Goal: Information Seeking & Learning: Learn about a topic

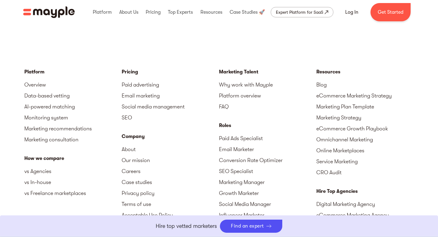
scroll to position [2659, 0]
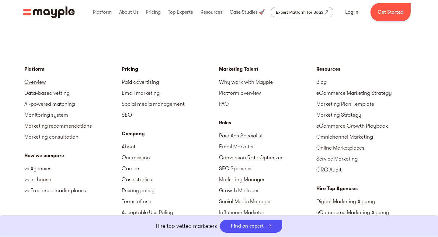
click at [41, 80] on link "Overview" at bounding box center [72, 81] width 97 height 11
click at [126, 85] on link "Paid advertising" at bounding box center [170, 81] width 97 height 11
click at [125, 85] on link "Paid advertising" at bounding box center [170, 81] width 97 height 11
click at [131, 92] on link "Email marketing" at bounding box center [170, 92] width 97 height 11
click at [45, 92] on link "Data-based vetting" at bounding box center [72, 92] width 97 height 11
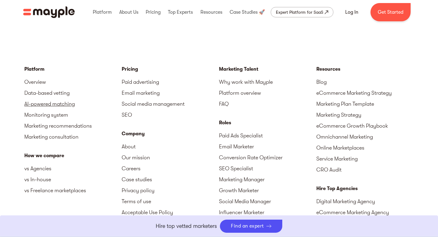
click at [34, 105] on link "AI-powered matching" at bounding box center [72, 103] width 97 height 11
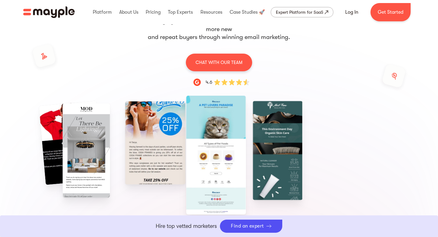
scroll to position [113, 0]
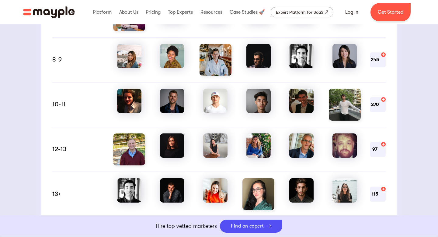
scroll to position [545, 0]
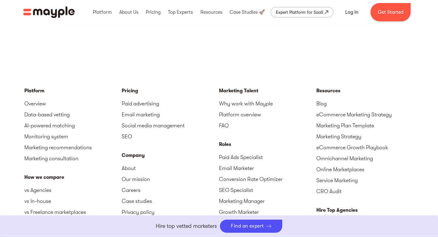
scroll to position [1990, 0]
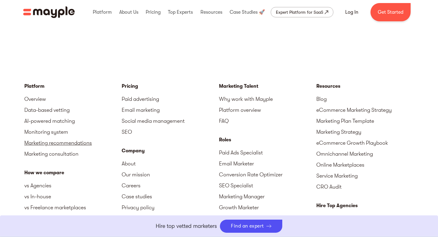
click at [48, 144] on link "Marketing recommendations" at bounding box center [72, 142] width 97 height 11
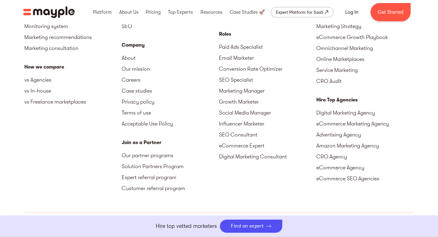
scroll to position [1869, 0]
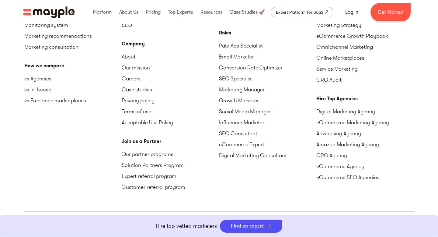
click at [223, 79] on link "SEO Specialist" at bounding box center [267, 78] width 97 height 11
click at [152, 156] on link "Our partner programs" at bounding box center [170, 154] width 97 height 11
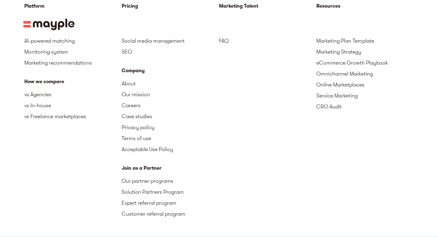
scroll to position [1031, 0]
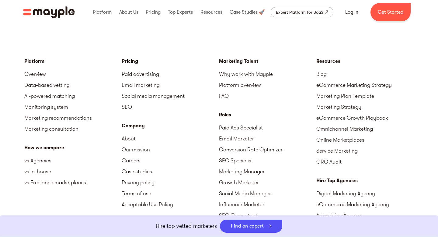
scroll to position [292, 0]
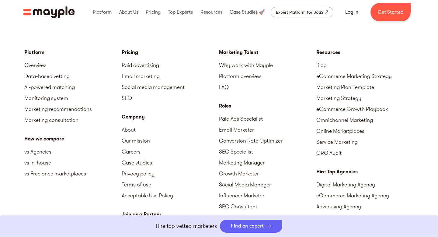
click at [243, 224] on div "Find an expert" at bounding box center [247, 226] width 33 height 6
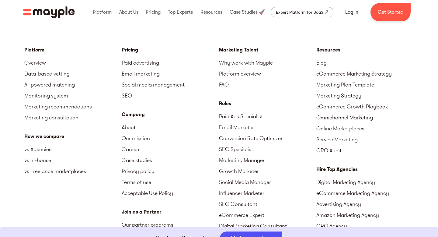
scroll to position [296, 0]
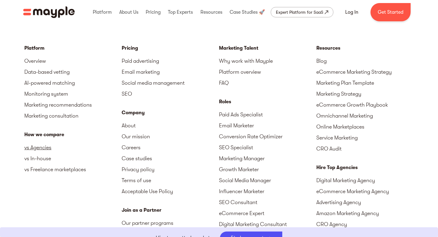
click at [50, 148] on link "vs Agencies" at bounding box center [72, 147] width 97 height 11
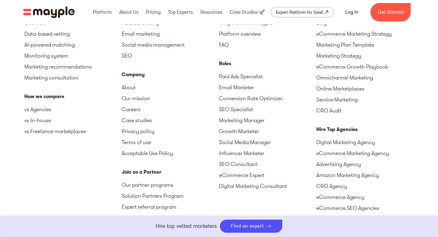
scroll to position [1989, 0]
click at [146, 96] on link "Our mission" at bounding box center [170, 97] width 97 height 11
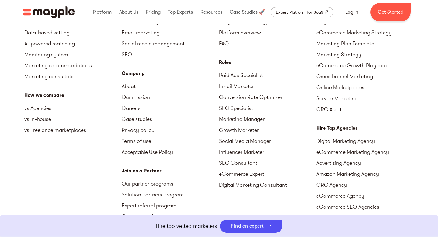
scroll to position [1994, 0]
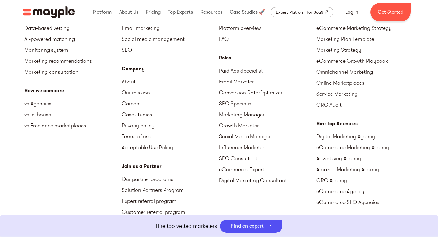
click at [323, 103] on link "CRO Audit" at bounding box center [365, 104] width 97 height 11
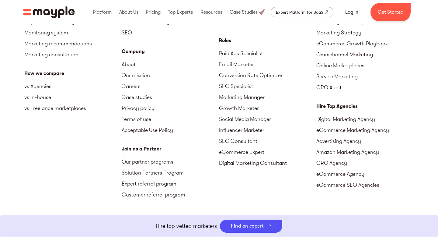
scroll to position [1280, 0]
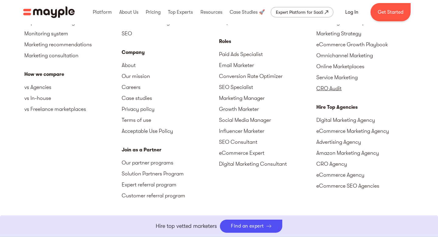
click at [333, 88] on link "CRO Audit" at bounding box center [365, 88] width 97 height 11
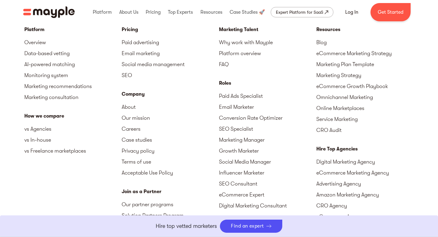
scroll to position [1239, 0]
click at [44, 53] on link "Data-based vetting" at bounding box center [72, 52] width 97 height 11
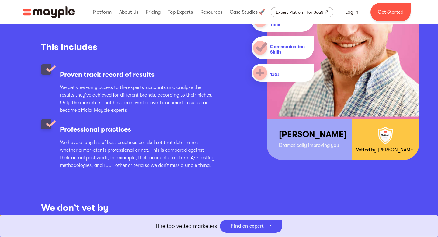
scroll to position [866, 0]
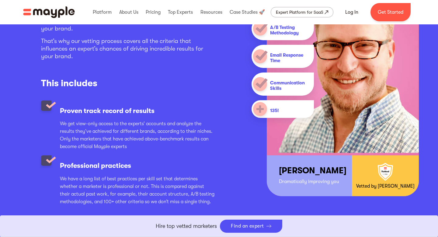
click at [54, 16] on img "home" at bounding box center [49, 12] width 52 height 12
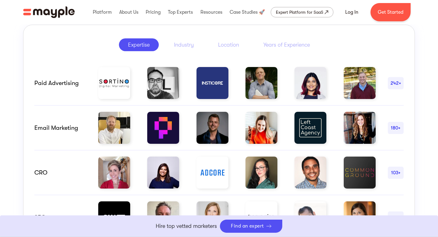
scroll to position [328, 0]
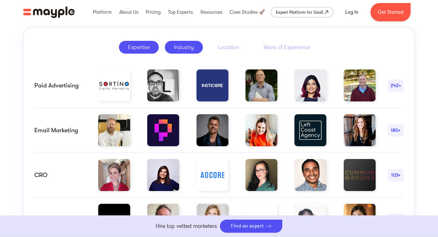
click at [185, 45] on div "Industry" at bounding box center [184, 47] width 20 height 7
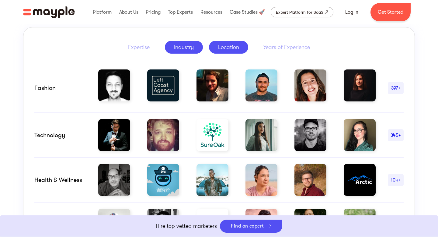
click at [223, 43] on link "Location" at bounding box center [228, 47] width 39 height 13
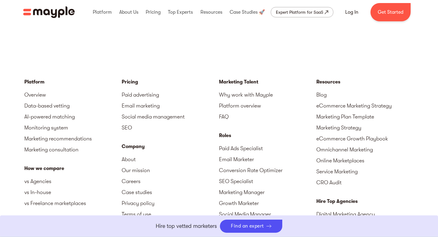
scroll to position [2652, 0]
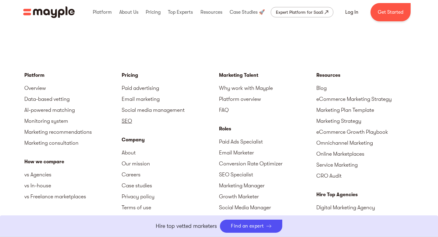
click at [129, 121] on link "SEO" at bounding box center [170, 120] width 97 height 11
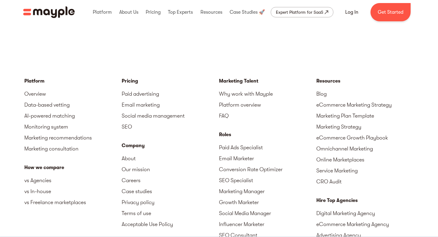
scroll to position [2033, 0]
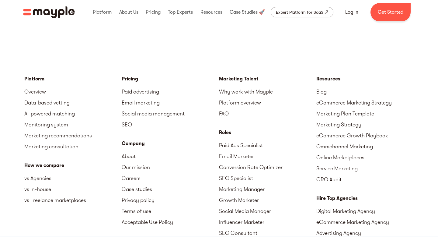
click at [96, 130] on link "Marketing recommendations" at bounding box center [72, 135] width 97 height 11
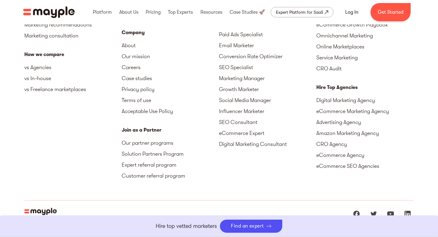
scroll to position [1882, 0]
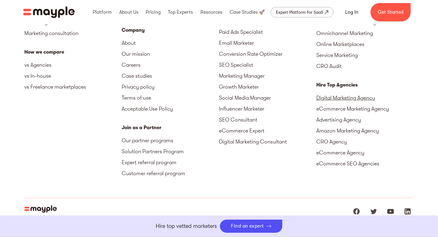
click at [335, 101] on link "Digital Marketing Agency" at bounding box center [365, 97] width 97 height 11
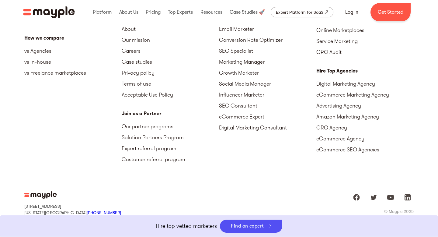
scroll to position [1897, 0]
click at [334, 127] on link "CRO Agency" at bounding box center [365, 127] width 97 height 11
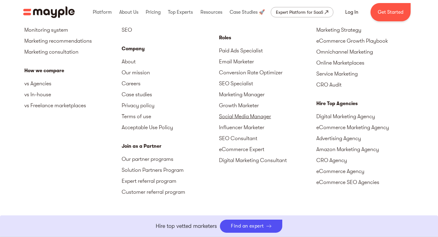
scroll to position [1856, 0]
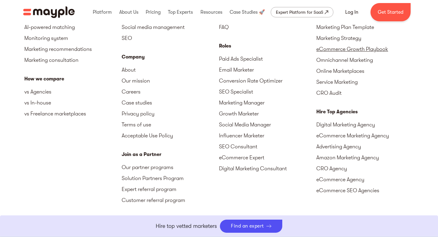
click at [335, 46] on link "eCommerce Growth Playbook" at bounding box center [365, 49] width 97 height 11
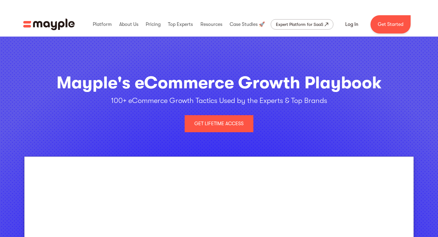
click at [285, 103] on div "100+ eCommerce Growth Tactics Used by the Experts & Top Brands" at bounding box center [219, 101] width 216 height 10
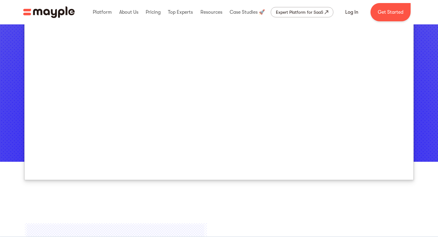
scroll to position [175, 0]
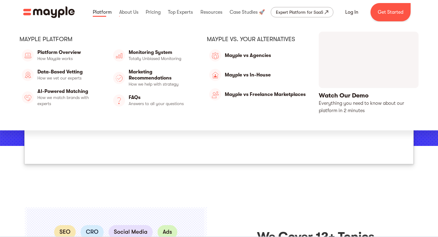
click at [95, 12] on link at bounding box center [102, 11] width 22 height 19
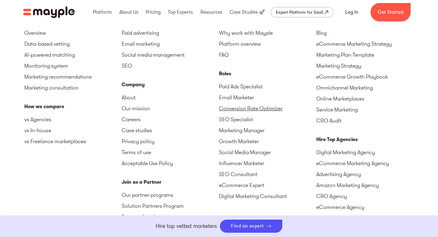
scroll to position [1863, 0]
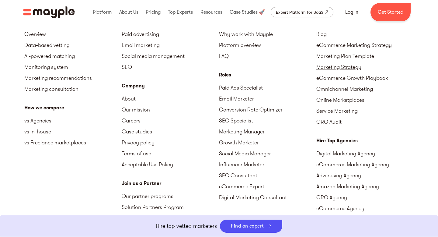
click at [345, 62] on link "Marketing Strategy" at bounding box center [365, 66] width 97 height 11
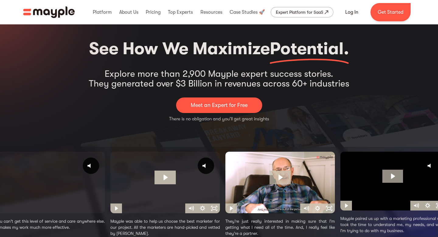
scroll to position [13, 0]
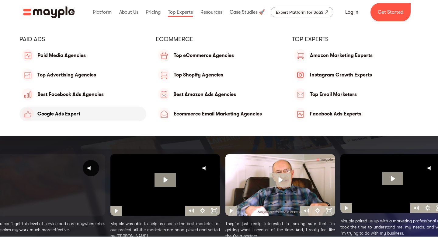
click at [94, 118] on link "Google Ads Expert" at bounding box center [82, 114] width 127 height 15
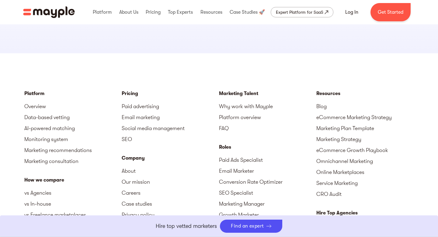
scroll to position [1792, 0]
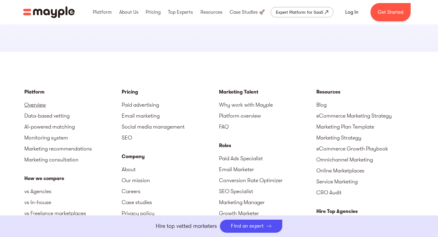
click at [41, 107] on link "Overview" at bounding box center [72, 104] width 97 height 11
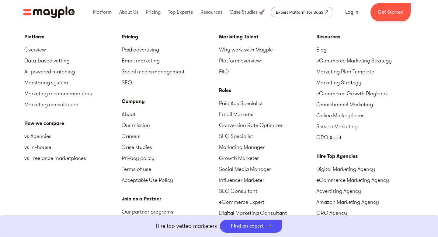
scroll to position [1848, 0]
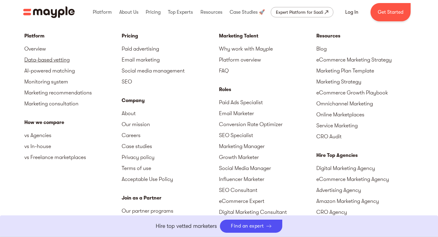
click at [48, 59] on link "Data-based vetting" at bounding box center [72, 59] width 97 height 11
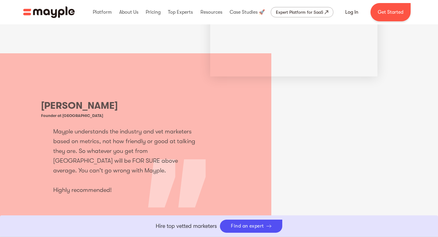
scroll to position [1341, 0]
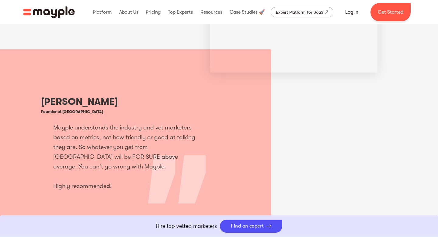
click at [54, 13] on img "home" at bounding box center [49, 12] width 52 height 12
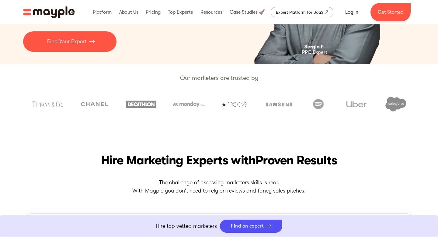
scroll to position [131, 0]
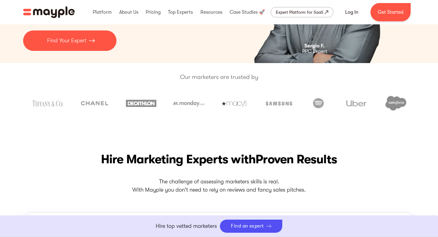
click at [88, 101] on img at bounding box center [94, 103] width 30 height 14
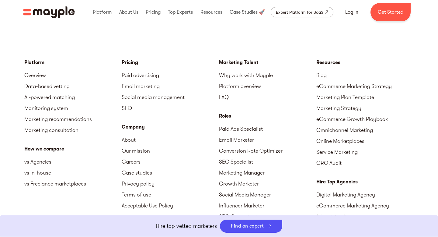
scroll to position [2661, 0]
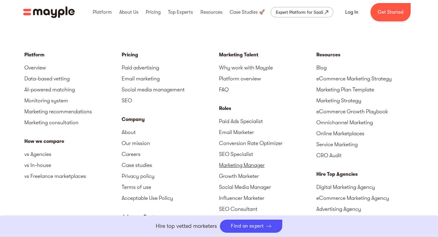
click at [222, 162] on link "Marketing Manager" at bounding box center [267, 164] width 97 height 11
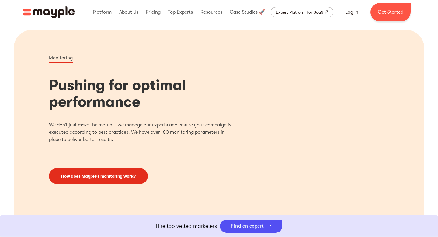
scroll to position [719, 0]
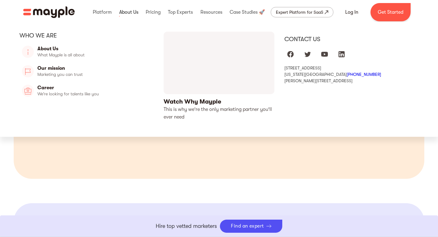
click at [130, 7] on link at bounding box center [129, 11] width 22 height 19
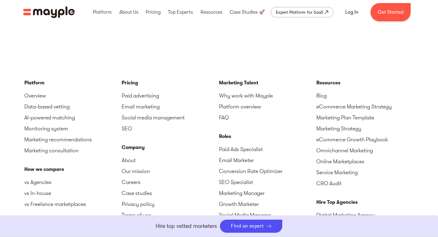
scroll to position [1813, 0]
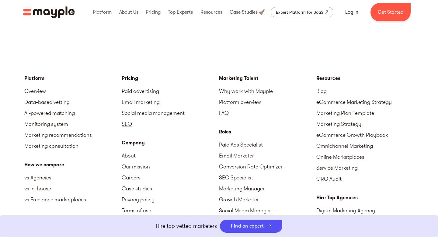
click at [129, 118] on link "SEO" at bounding box center [170, 123] width 97 height 11
click at [227, 86] on link "Why work with Mayple" at bounding box center [267, 91] width 97 height 11
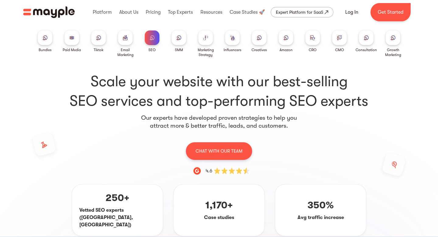
scroll to position [5, 0]
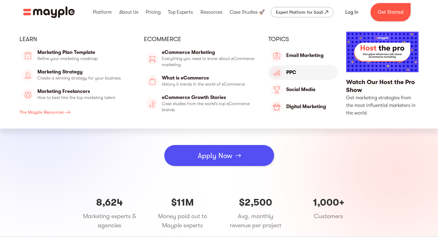
click at [294, 73] on link "Marketing" at bounding box center [302, 72] width 69 height 15
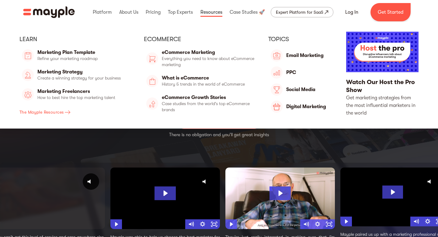
click at [218, 11] on link at bounding box center [211, 11] width 25 height 19
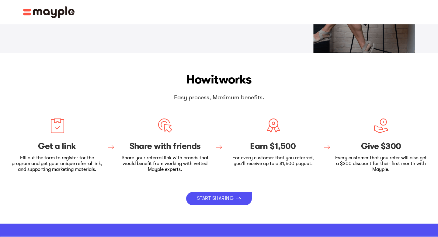
scroll to position [117, 0]
